Goal: Transaction & Acquisition: Purchase product/service

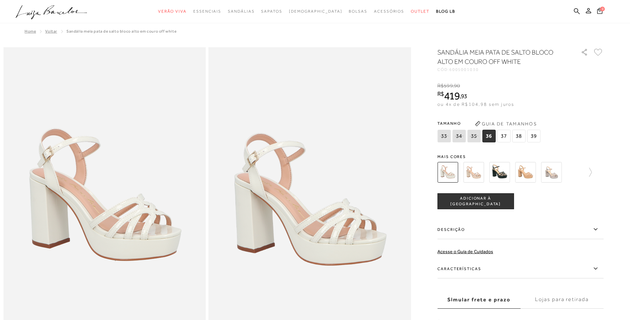
click at [478, 173] on img at bounding box center [473, 172] width 21 height 21
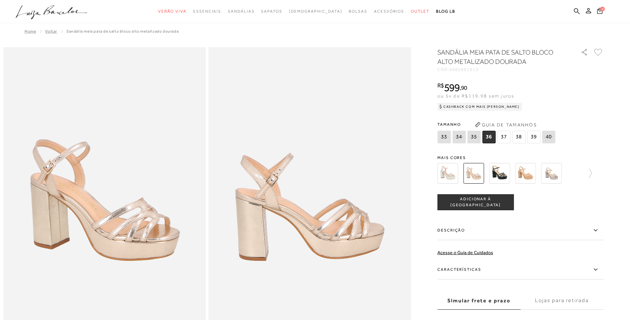
click at [518, 137] on span "38" at bounding box center [518, 137] width 13 height 13
click at [474, 204] on span "ADICIONAR À [GEOGRAPHIC_DATA]" at bounding box center [476, 202] width 76 height 12
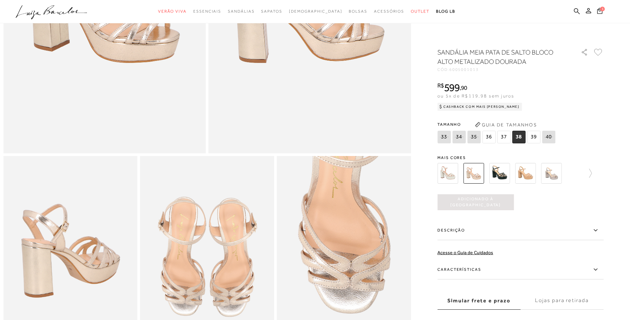
scroll to position [199, 0]
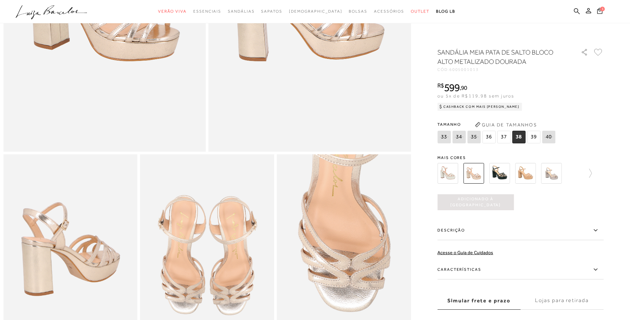
click at [473, 267] on label "Características" at bounding box center [520, 269] width 166 height 19
click at [0, 0] on input "Características" at bounding box center [0, 0] width 0 height 0
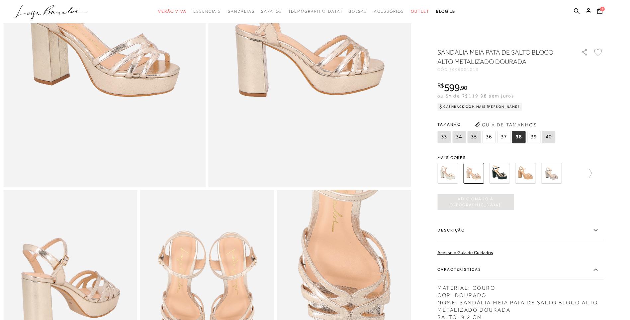
scroll to position [0, 0]
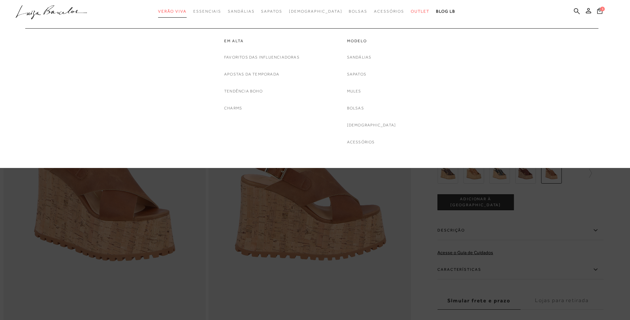
click at [186, 10] on span "Verão Viva" at bounding box center [172, 11] width 29 height 5
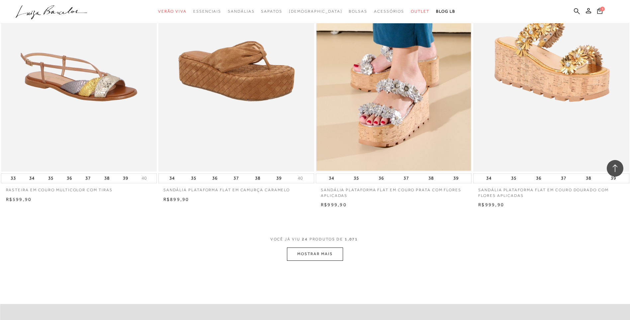
scroll to position [1561, 0]
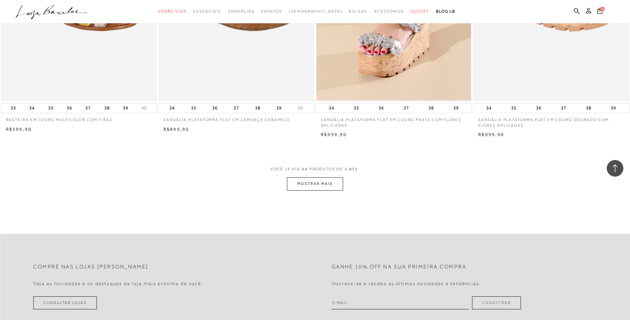
click at [310, 189] on button "MOSTRAR MAIS" at bounding box center [315, 183] width 56 height 13
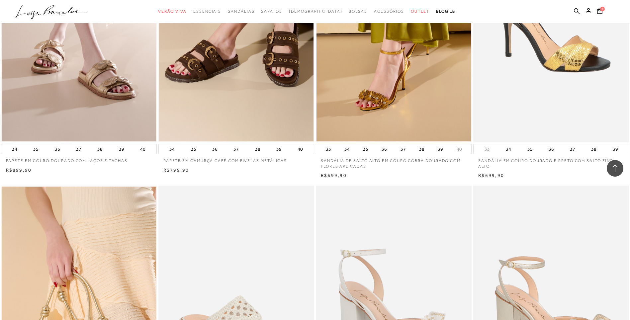
scroll to position [2059, 0]
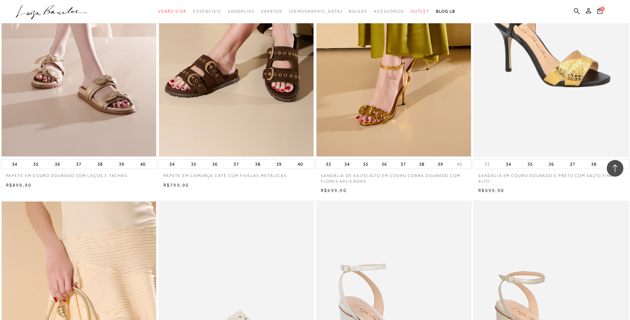
click at [554, 88] on img at bounding box center [551, 40] width 155 height 234
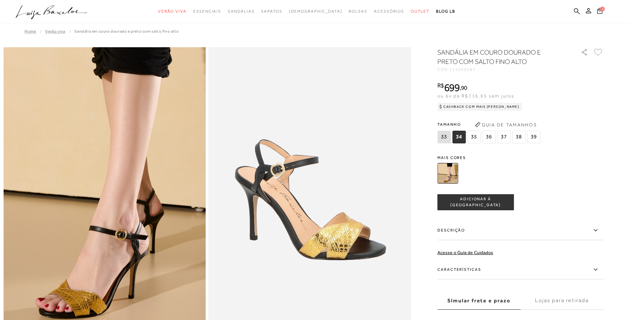
drag, startPoint x: 517, startPoint y: 136, endPoint x: 515, endPoint y: 147, distance: 11.0
click at [517, 137] on span "38" at bounding box center [518, 137] width 13 height 13
click at [482, 199] on span "ADICIONAR À [GEOGRAPHIC_DATA]" at bounding box center [476, 202] width 76 height 12
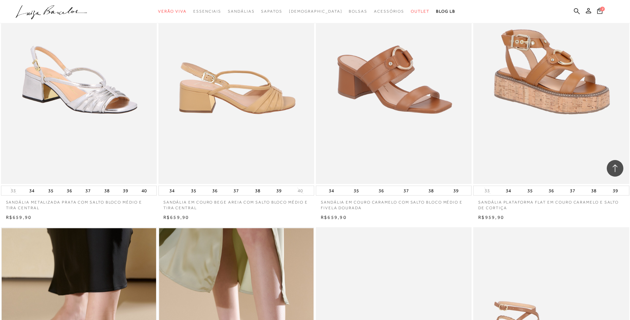
scroll to position [2890, 0]
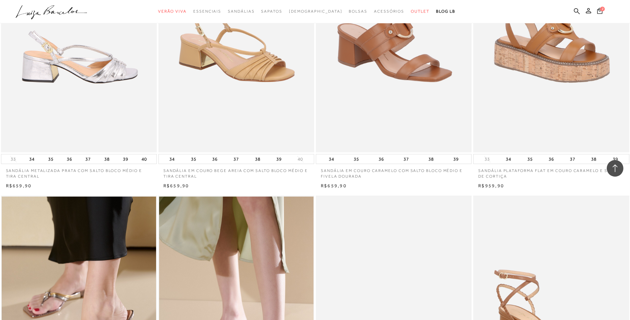
click at [92, 81] on img at bounding box center [79, 35] width 155 height 234
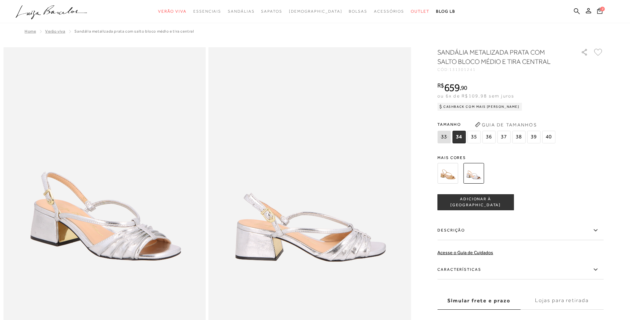
click at [521, 138] on span "38" at bounding box center [518, 137] width 13 height 13
click at [480, 202] on span "ADICIONAR À [GEOGRAPHIC_DATA]" at bounding box center [476, 202] width 76 height 12
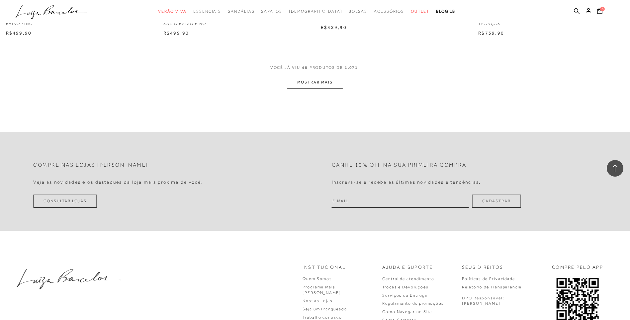
scroll to position [3321, 0]
click at [326, 85] on button "MOSTRAR MAIS" at bounding box center [315, 79] width 56 height 13
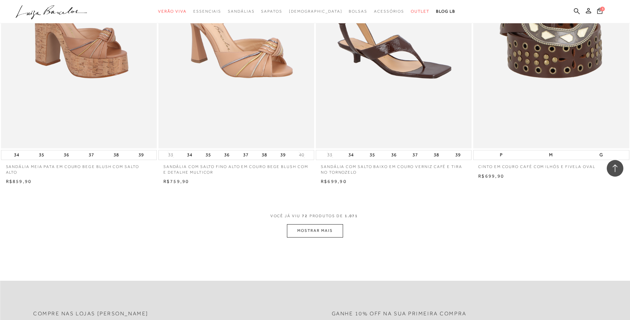
scroll to position [4849, 0]
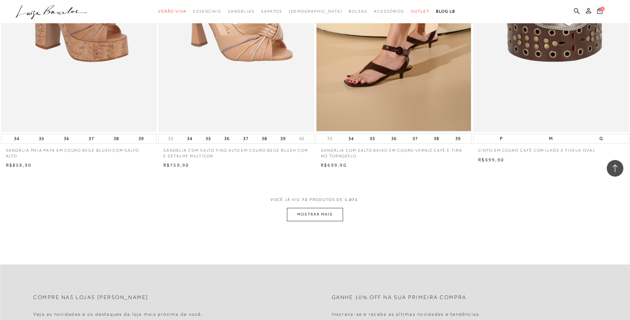
click at [309, 217] on button "MOSTRAR MAIS" at bounding box center [315, 214] width 56 height 13
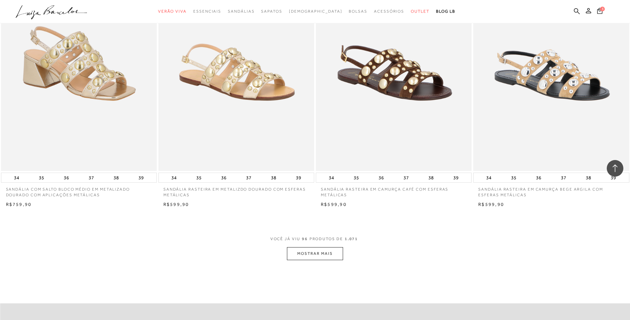
scroll to position [6477, 0]
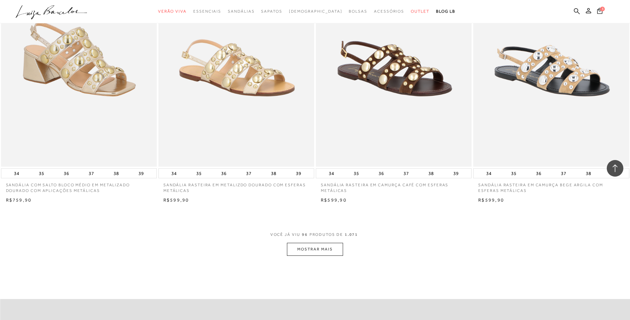
click at [312, 254] on button "MOSTRAR MAIS" at bounding box center [315, 248] width 56 height 13
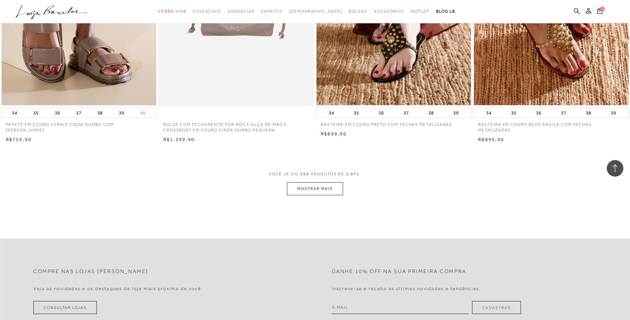
scroll to position [8204, 0]
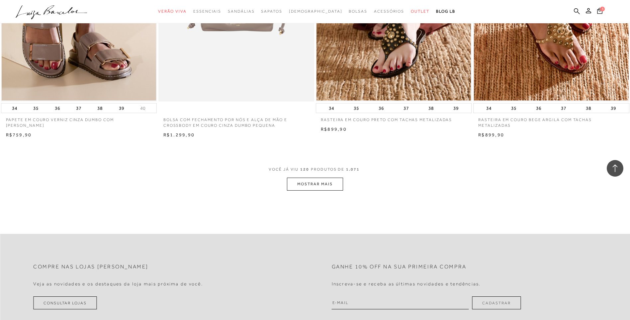
click at [327, 189] on button "MOSTRAR MAIS" at bounding box center [315, 183] width 56 height 13
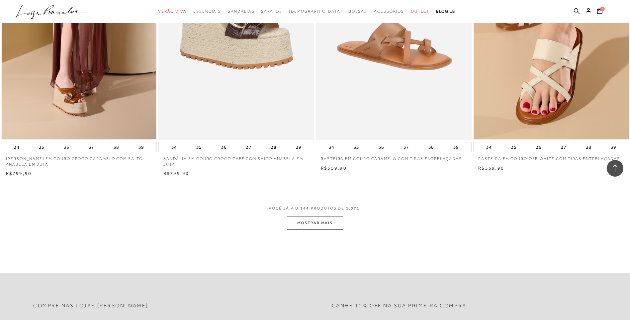
scroll to position [9831, 0]
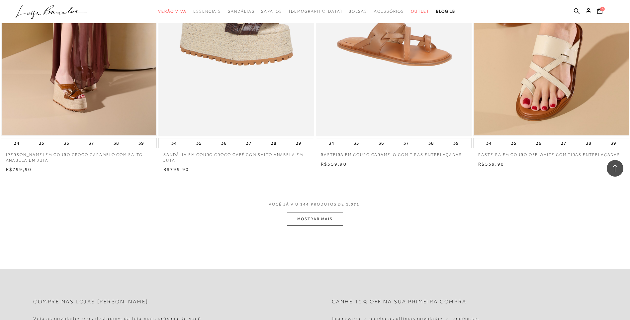
click at [315, 219] on button "MOSTRAR MAIS" at bounding box center [315, 218] width 56 height 13
